Goal: Information Seeking & Learning: Learn about a topic

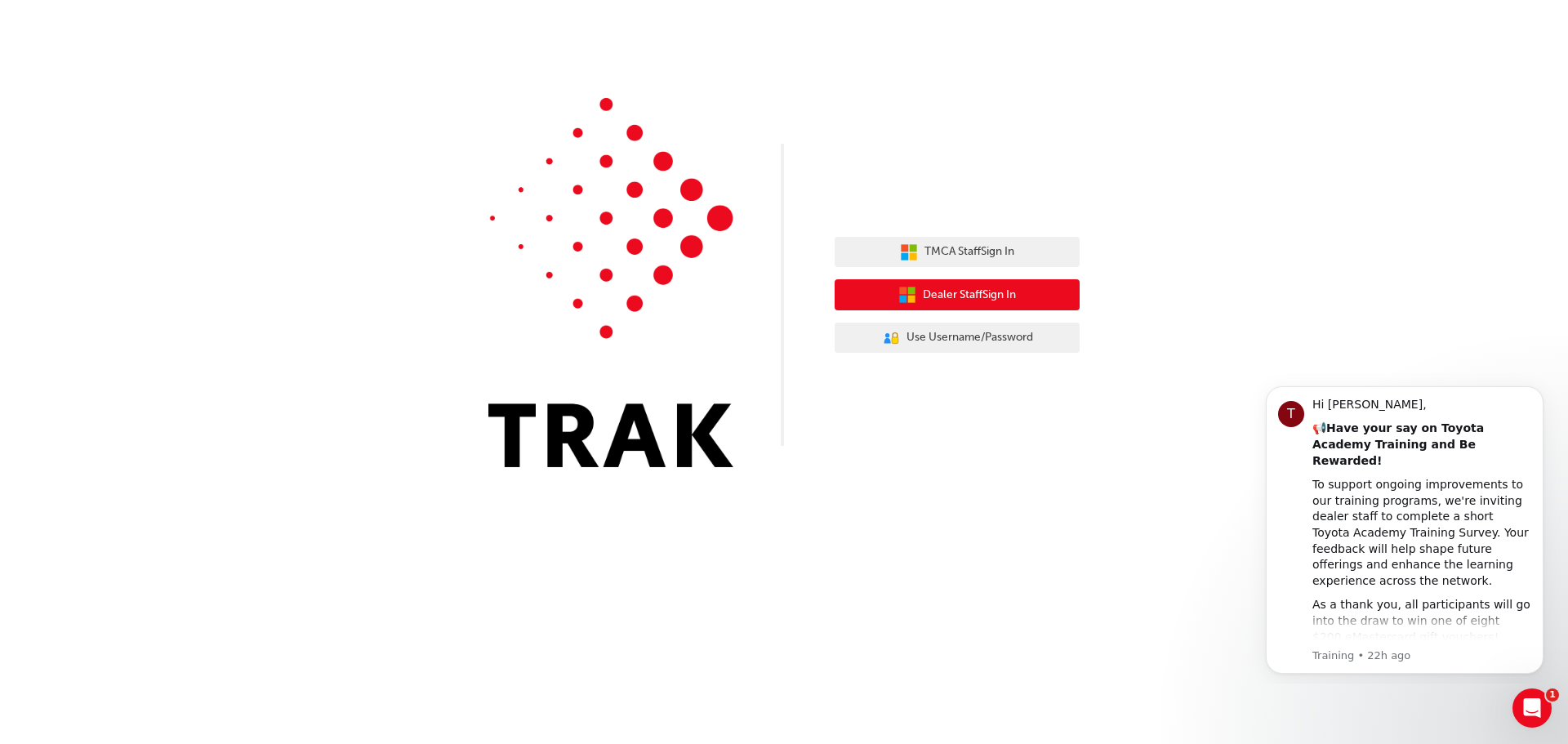
click at [953, 298] on span "Dealer Staff Sign In" at bounding box center [969, 295] width 93 height 19
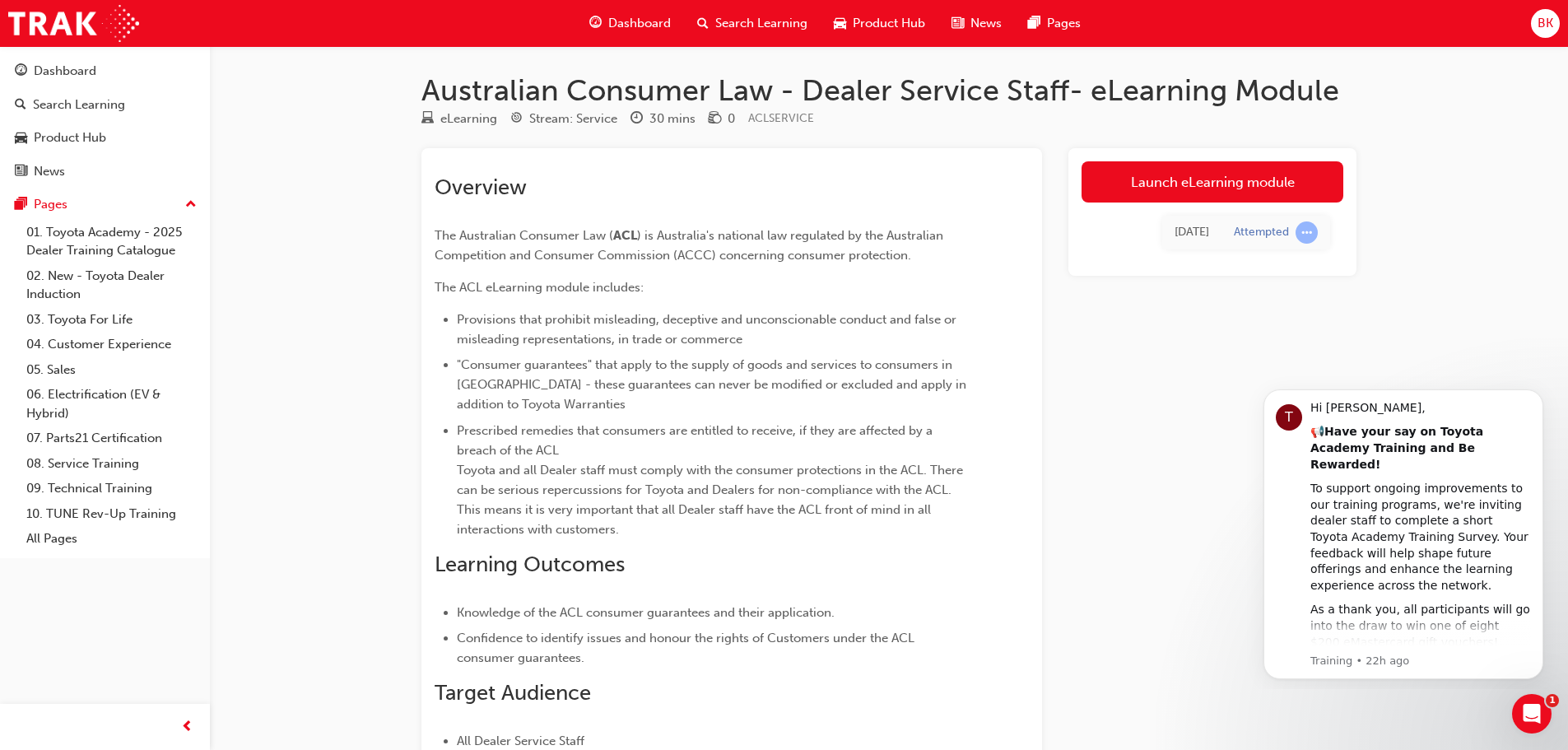
click at [1179, 182] on link "Launch eLearning module" at bounding box center [1213, 181] width 262 height 41
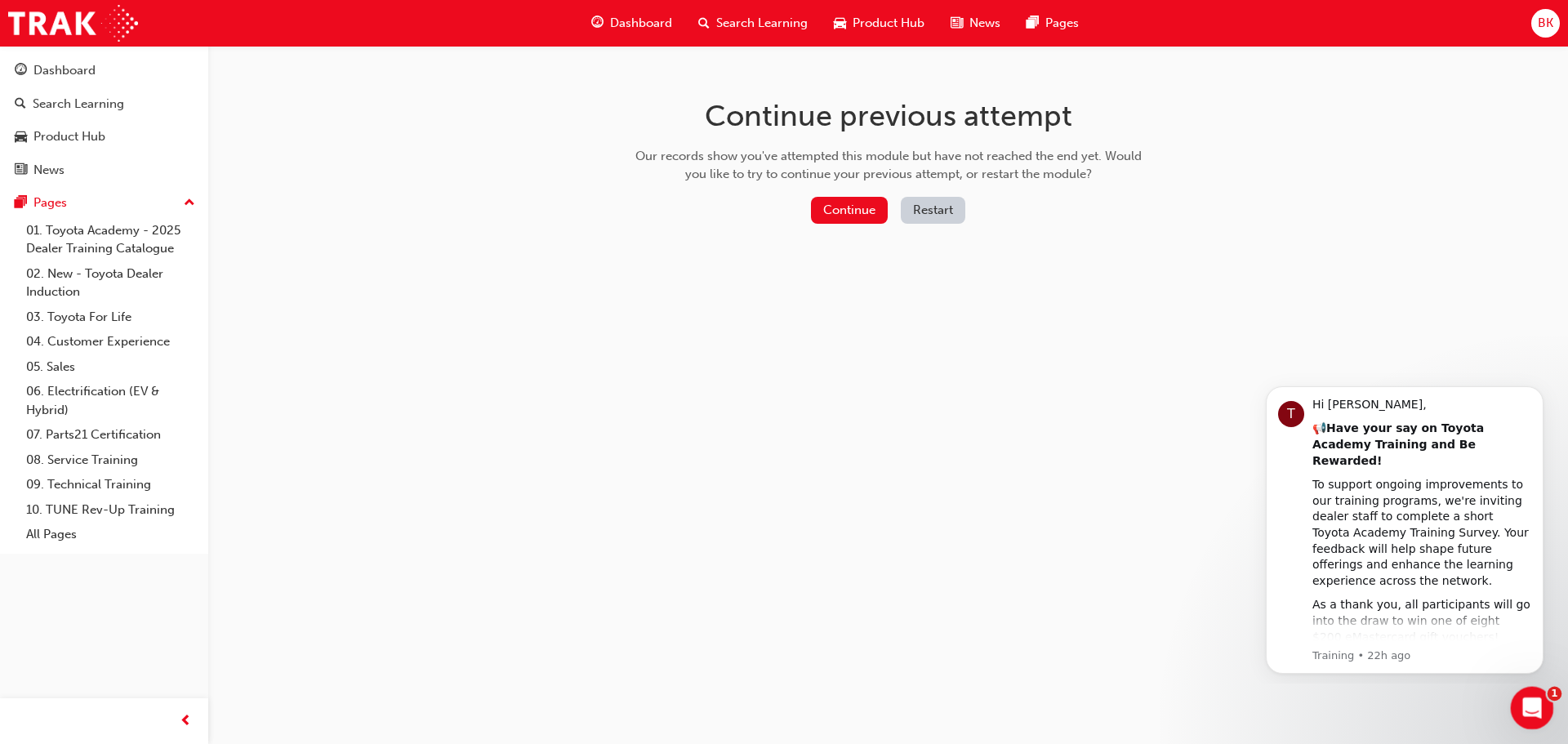
click at [1545, 710] on div "Open Intercom Messenger" at bounding box center [1529, 706] width 54 height 54
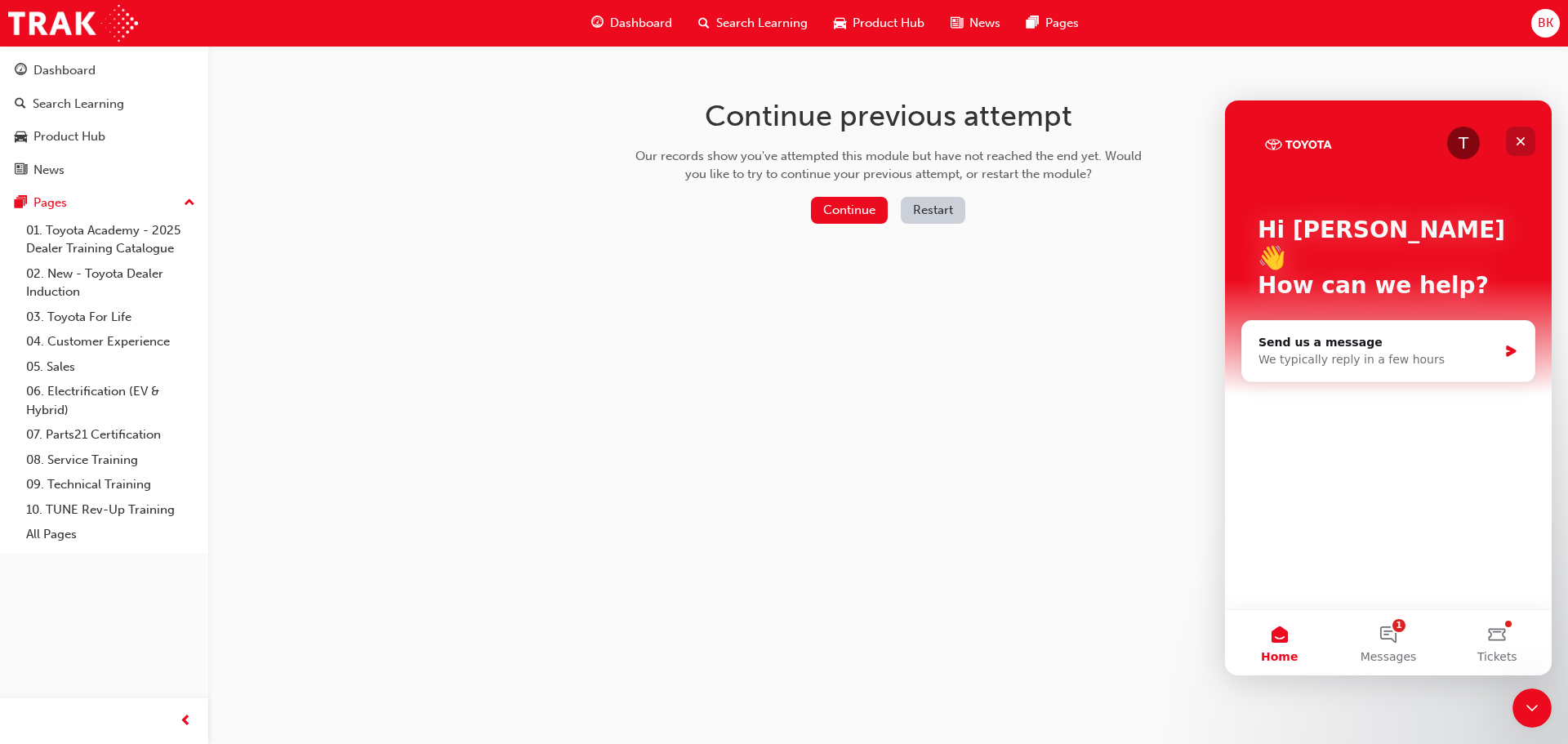
click at [1516, 136] on icon "Close" at bounding box center [1520, 141] width 13 height 13
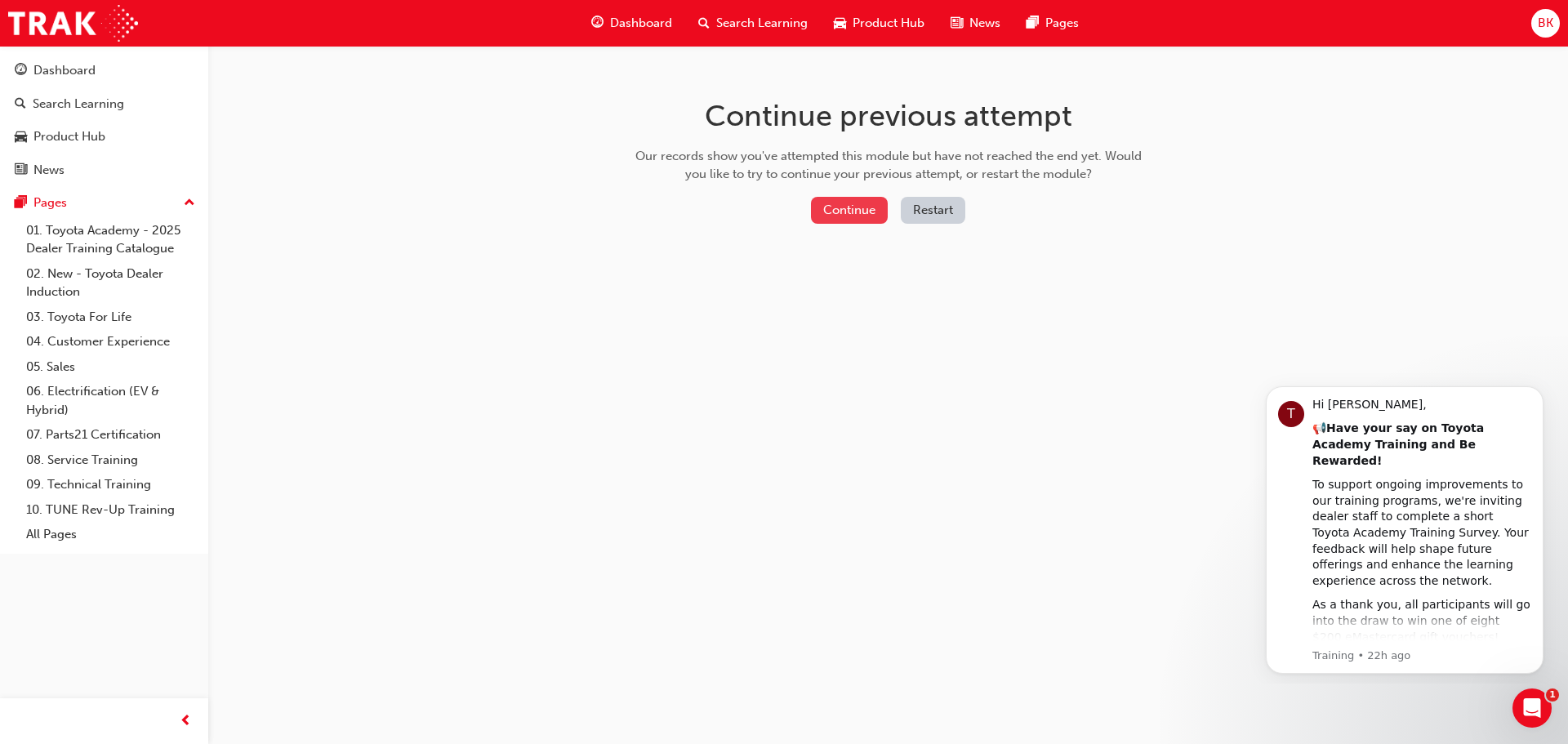
click at [860, 209] on button "Continue" at bounding box center [849, 210] width 77 height 27
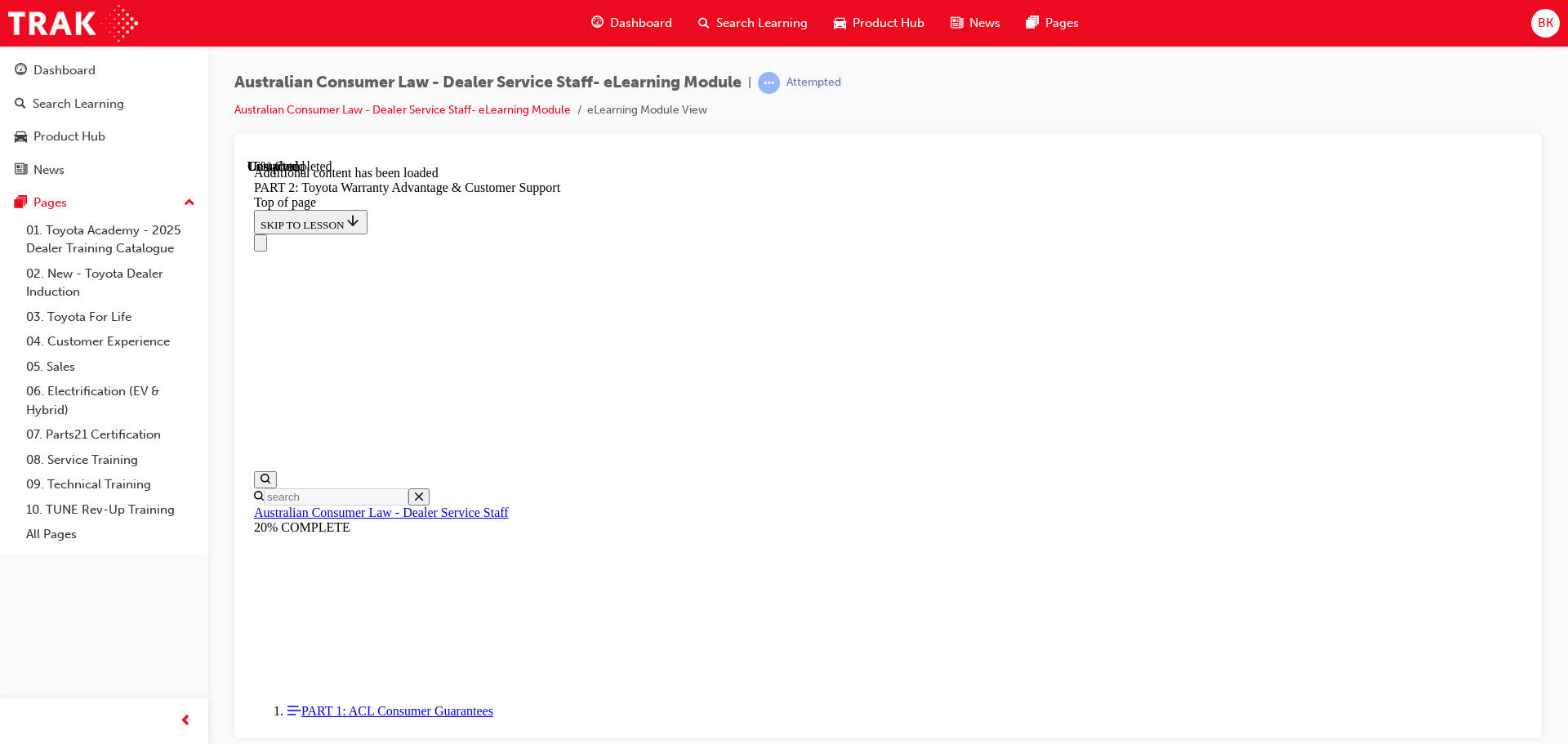
scroll to position [1112, 0]
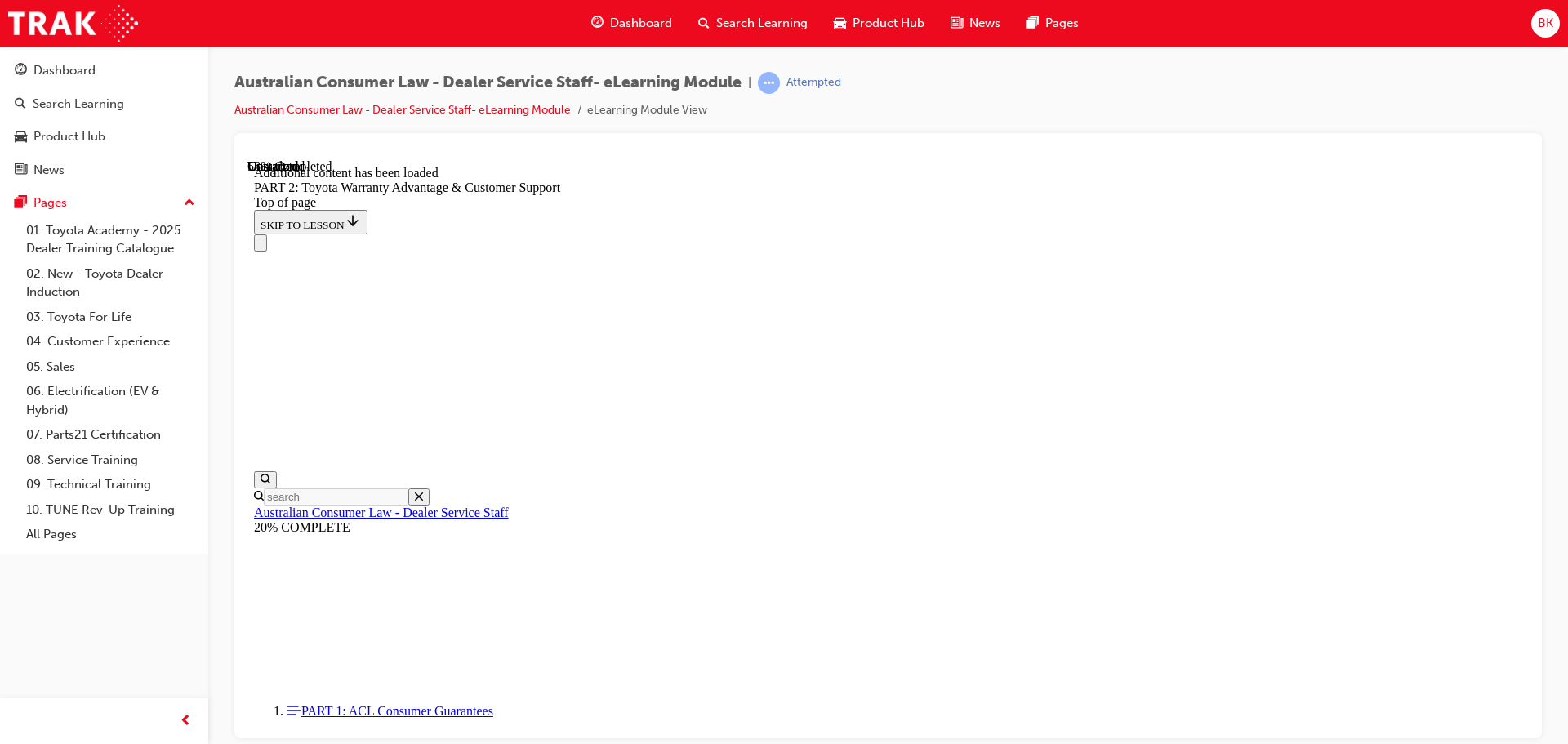
scroll to position [3827, 0]
drag, startPoint x: 1366, startPoint y: 481, endPoint x: 1260, endPoint y: 509, distance: 109.6
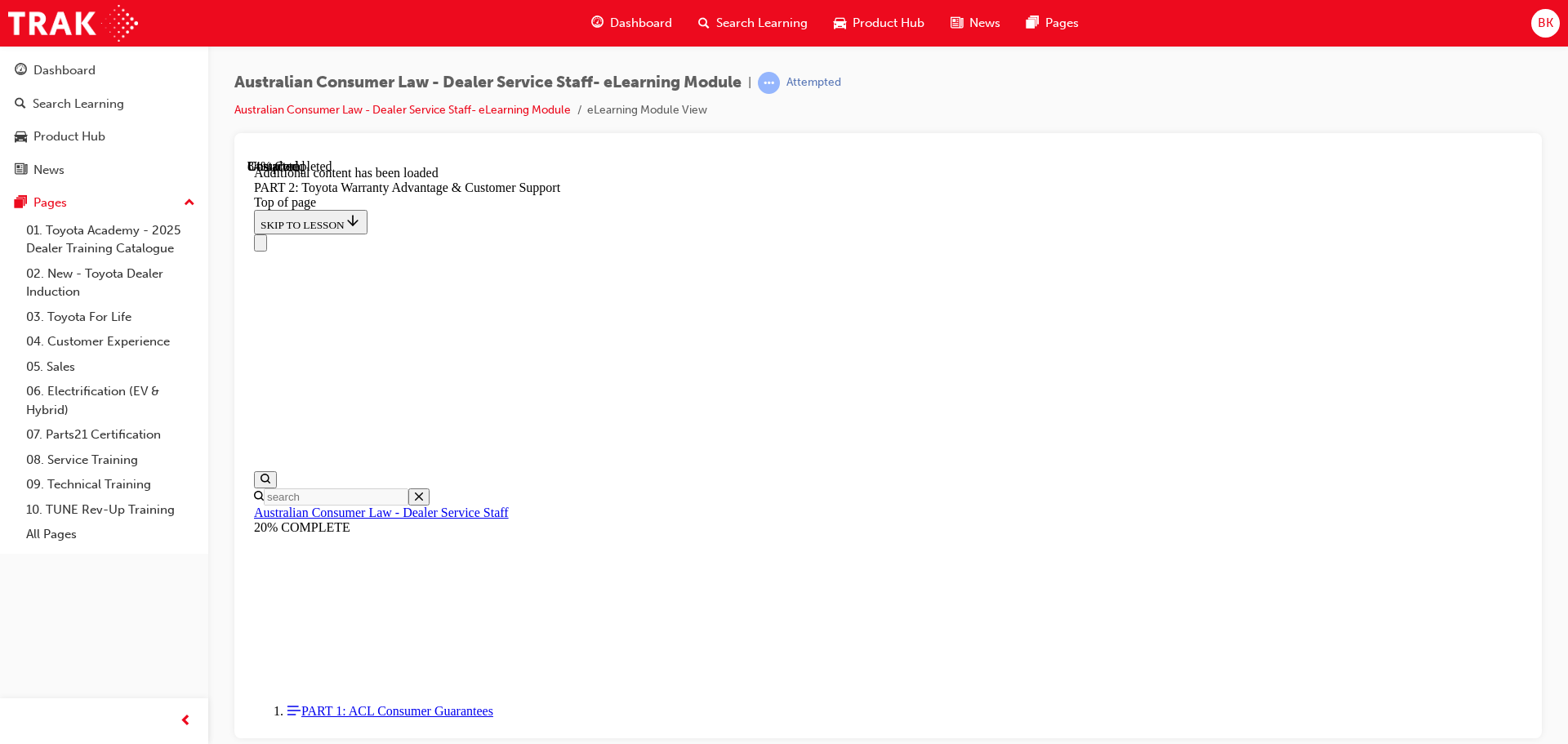
scroll to position [5373, 0]
drag, startPoint x: 994, startPoint y: 665, endPoint x: 1027, endPoint y: 668, distance: 33.1
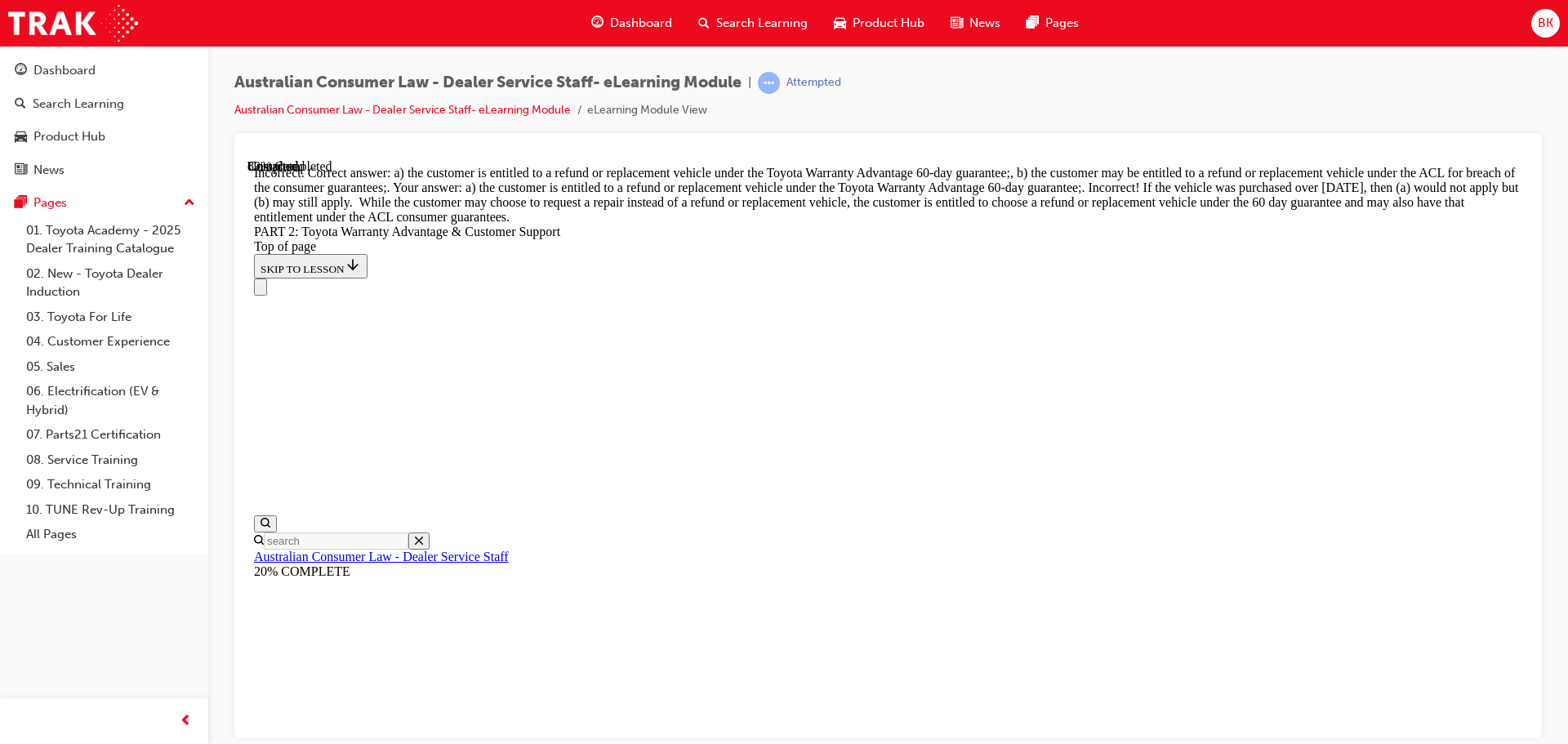
drag, startPoint x: 999, startPoint y: 561, endPoint x: 1007, endPoint y: 567, distance: 10.0
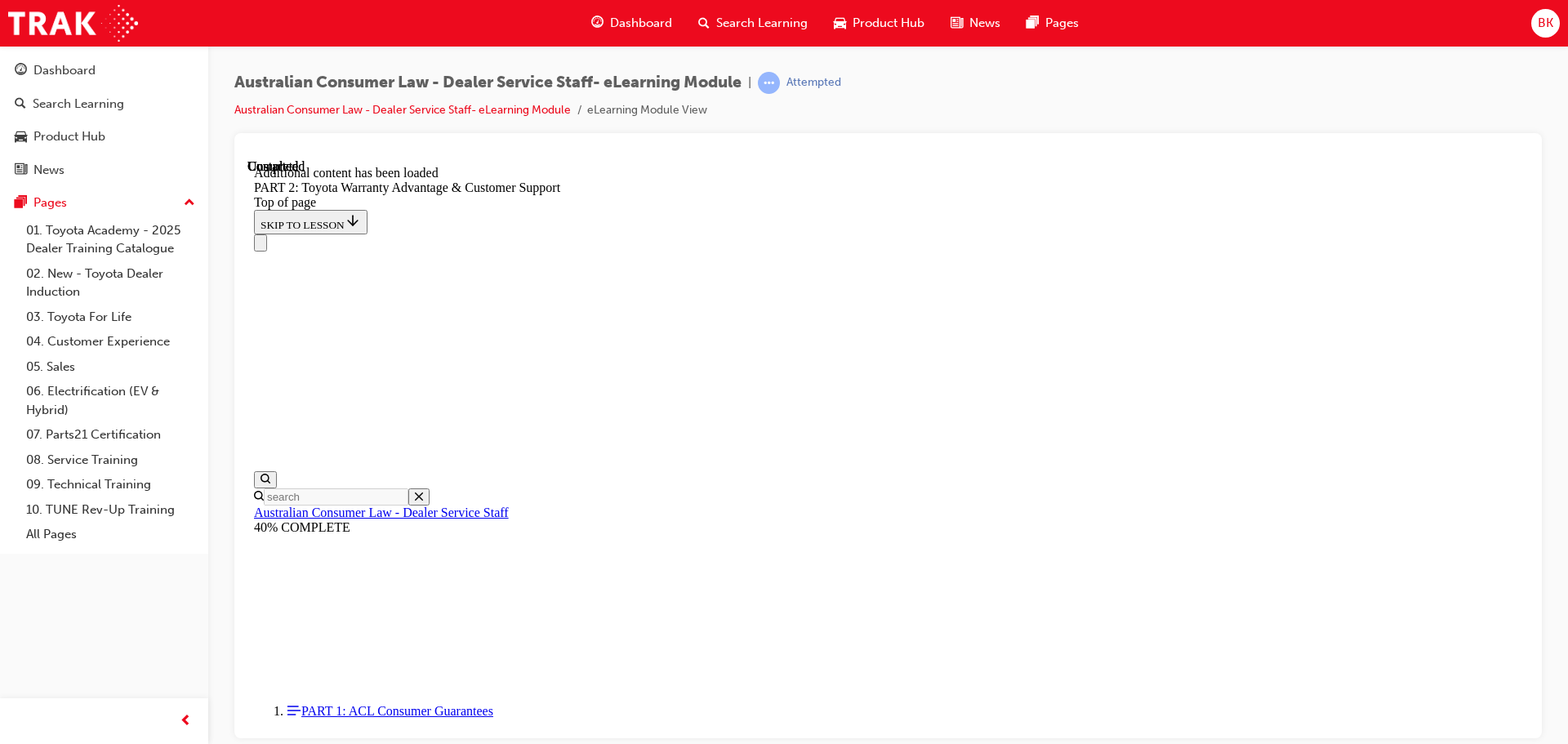
scroll to position [6809, 0]
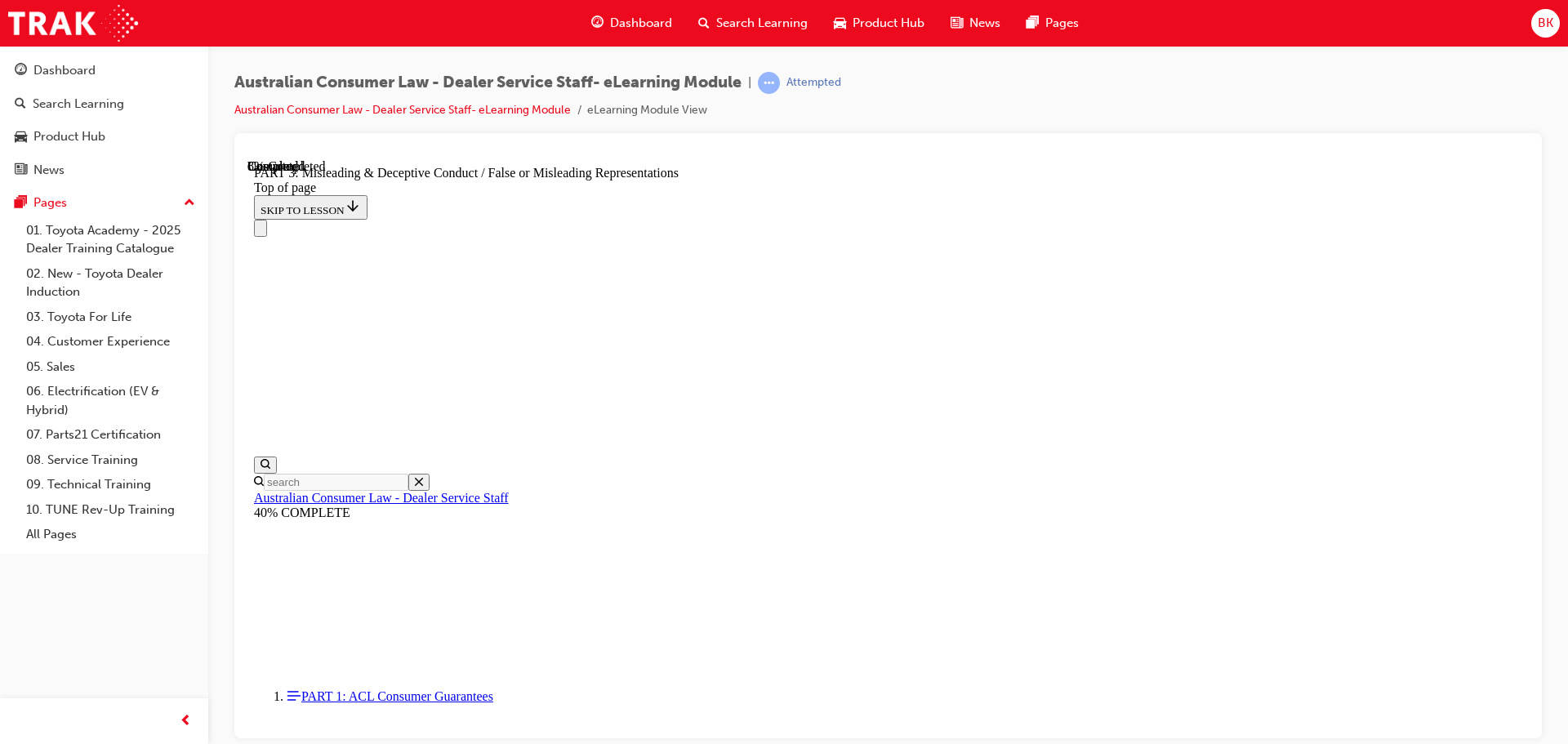
scroll to position [1031, 0]
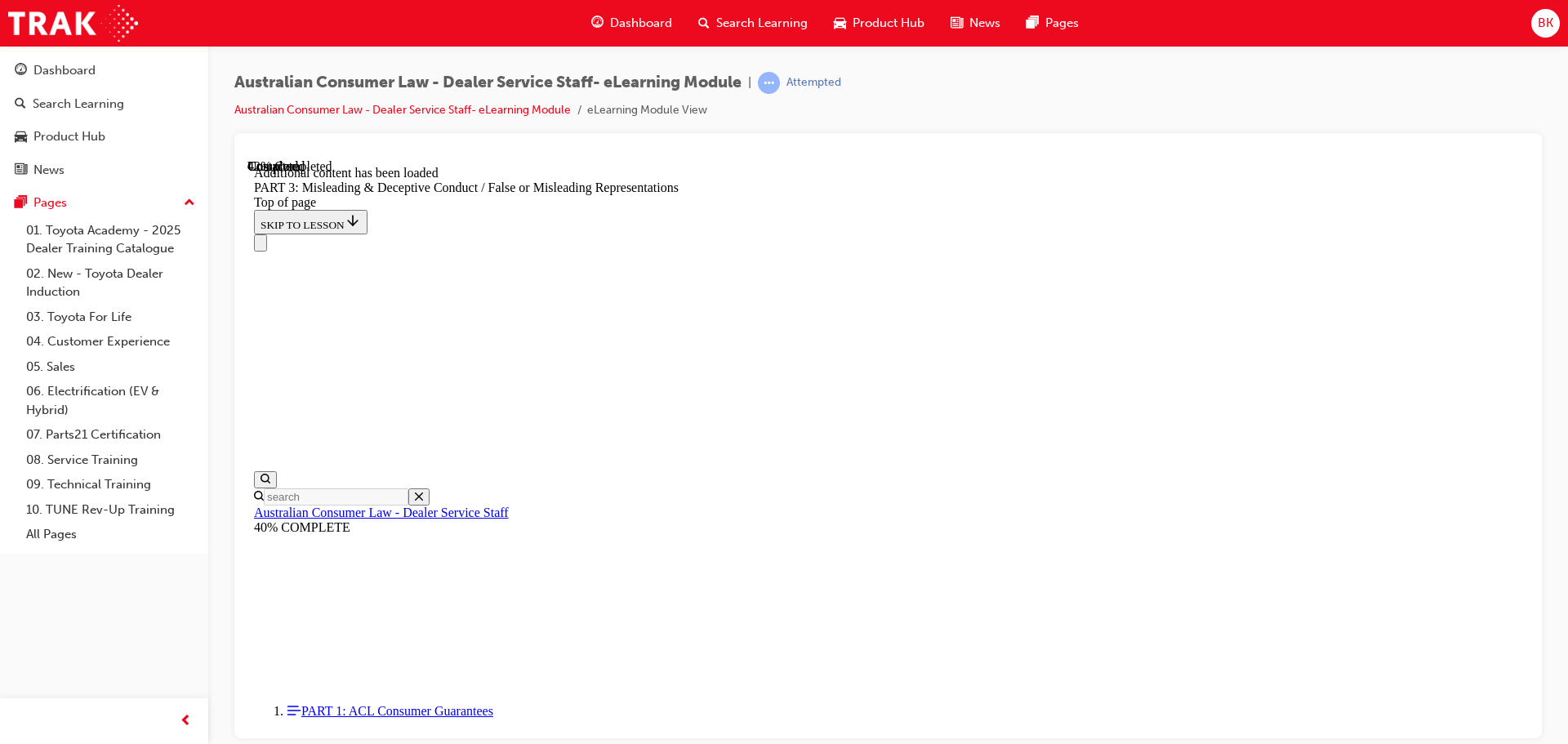
scroll to position [3232, 0]
